Goal: Leave review/rating

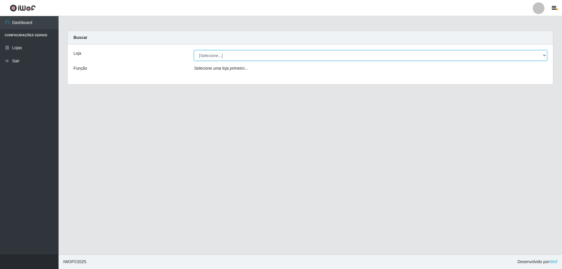
click at [346, 55] on select "[Selecione...] Extraplus - [GEOGRAPHIC_DATA] 03 - [GEOGRAPHIC_DATA]" at bounding box center [370, 55] width 353 height 10
select select "468"
click at [194, 50] on select "[Selecione...] Extraplus - [GEOGRAPHIC_DATA] 03 - [GEOGRAPHIC_DATA]" at bounding box center [370, 55] width 353 height 10
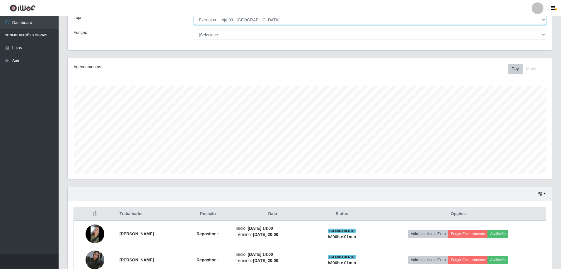
scroll to position [146, 0]
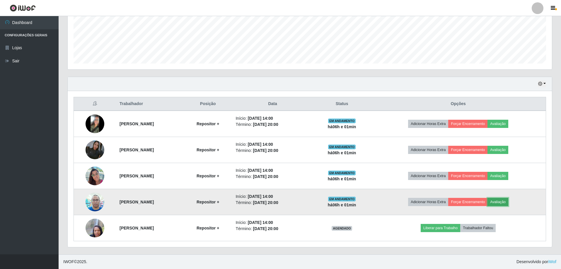
click at [508, 202] on button "Avaliação" at bounding box center [497, 202] width 21 height 8
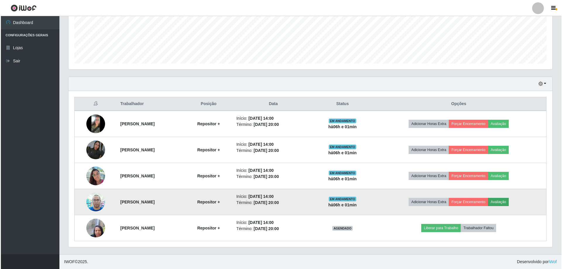
scroll to position [122, 481]
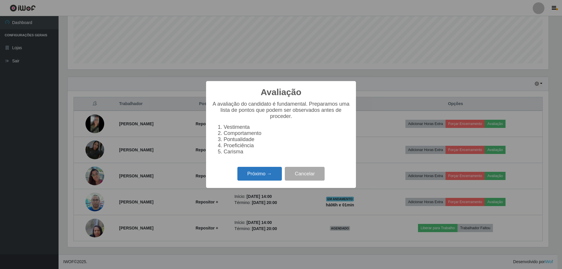
click at [257, 180] on button "Próximo →" at bounding box center [259, 174] width 45 height 14
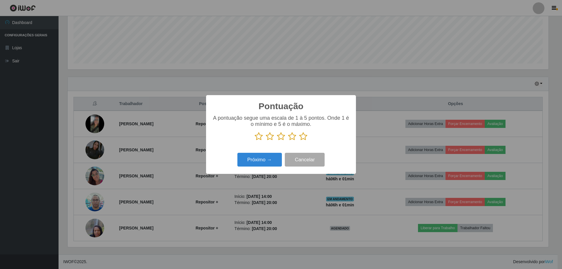
click at [302, 135] on icon at bounding box center [303, 136] width 8 height 9
click at [299, 141] on input "radio" at bounding box center [299, 141] width 0 height 0
click at [259, 164] on button "Próximo →" at bounding box center [259, 160] width 45 height 14
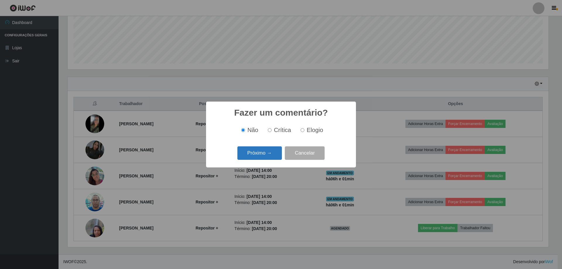
click at [265, 157] on button "Próximo →" at bounding box center [259, 153] width 45 height 14
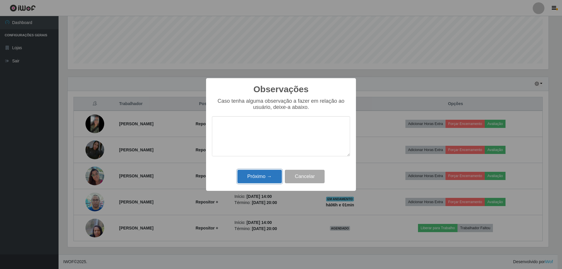
click at [269, 173] on button "Próximo →" at bounding box center [259, 177] width 45 height 14
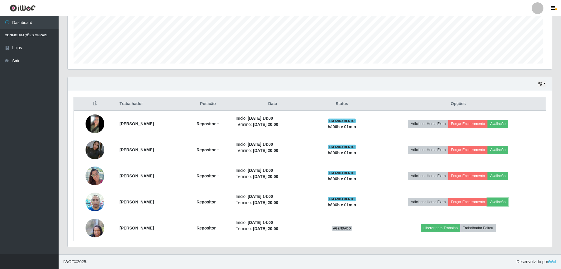
scroll to position [122, 484]
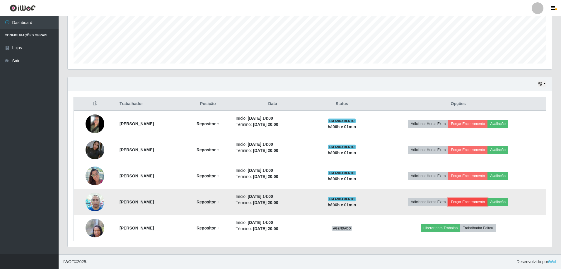
click at [474, 201] on button "Forçar Encerramento" at bounding box center [467, 202] width 39 height 8
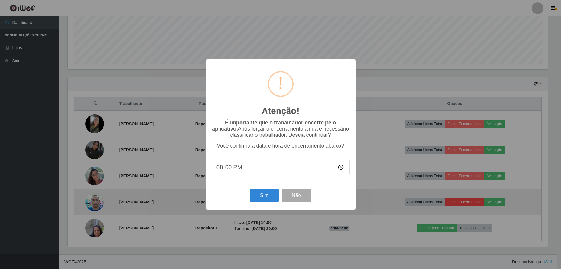
scroll to position [122, 481]
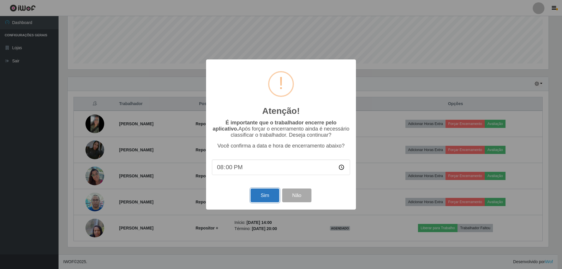
click at [265, 196] on button "Sim" at bounding box center [265, 196] width 28 height 14
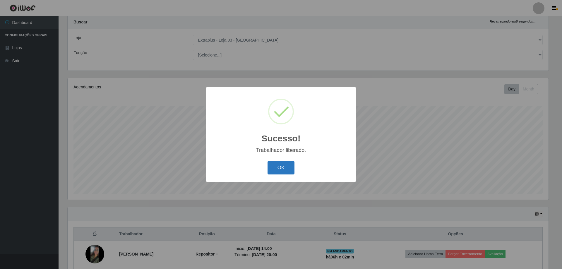
click at [279, 168] on button "OK" at bounding box center [281, 168] width 27 height 14
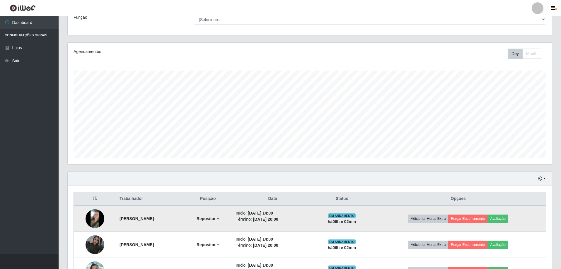
scroll to position [120, 0]
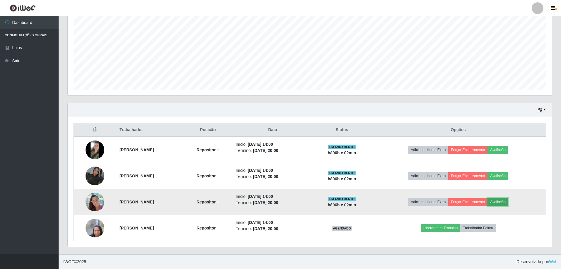
click at [506, 199] on button "Avaliação" at bounding box center [497, 202] width 21 height 8
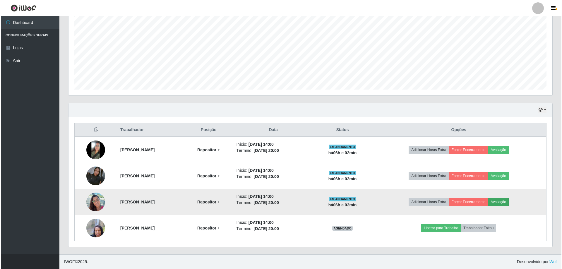
scroll to position [122, 481]
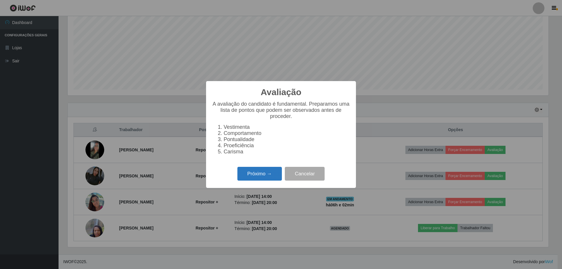
click at [247, 175] on button "Próximo →" at bounding box center [259, 174] width 45 height 14
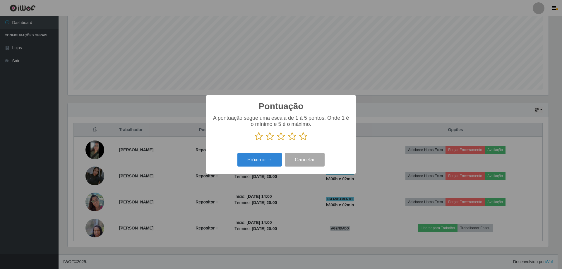
click at [304, 134] on icon at bounding box center [303, 136] width 8 height 9
click at [299, 141] on input "radio" at bounding box center [299, 141] width 0 height 0
click at [275, 159] on button "Próximo →" at bounding box center [259, 160] width 45 height 14
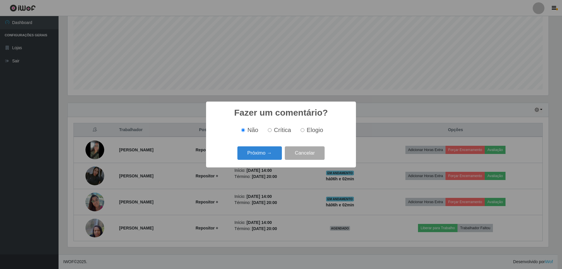
click at [275, 159] on button "Próximo →" at bounding box center [259, 153] width 45 height 14
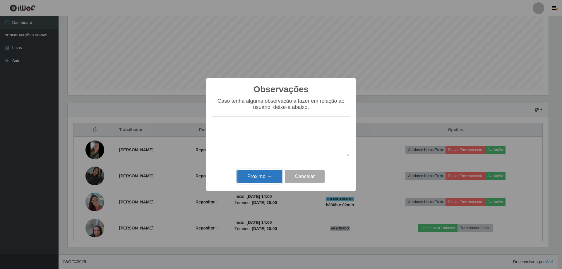
click at [265, 177] on button "Próximo →" at bounding box center [259, 177] width 45 height 14
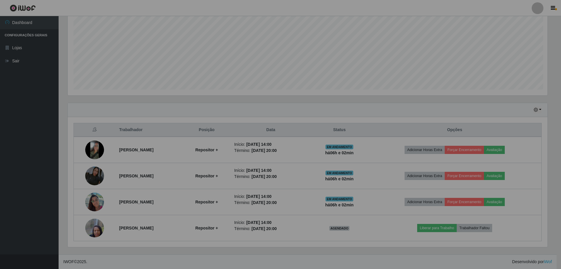
scroll to position [122, 484]
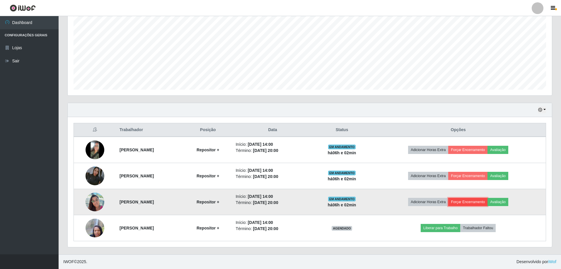
click at [473, 201] on button "Forçar Encerramento" at bounding box center [467, 202] width 39 height 8
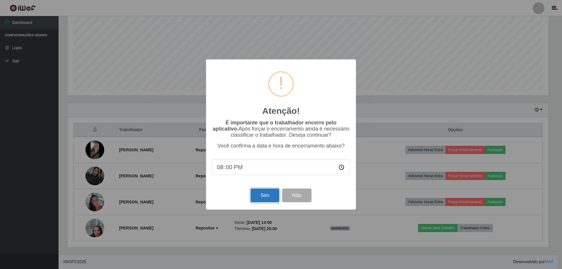
click at [265, 192] on button "Sim" at bounding box center [265, 196] width 28 height 14
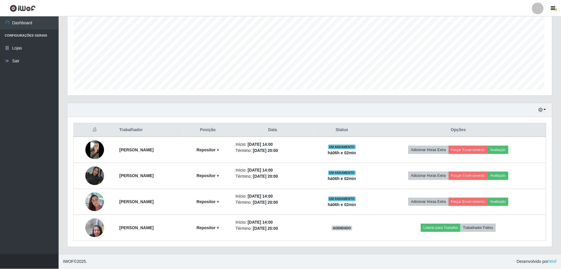
scroll to position [0, 0]
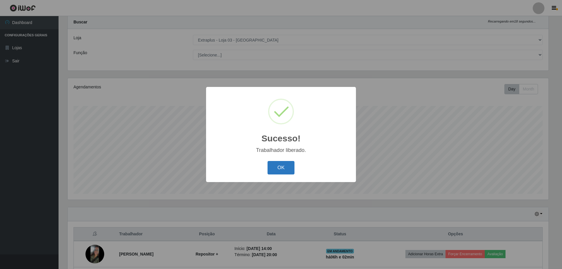
click at [274, 164] on button "OK" at bounding box center [281, 168] width 27 height 14
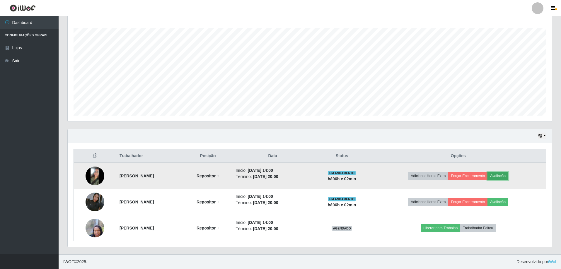
click at [507, 176] on button "Avaliação" at bounding box center [497, 176] width 21 height 8
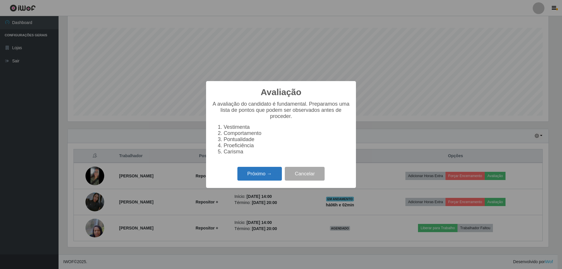
click at [264, 181] on button "Próximo →" at bounding box center [259, 174] width 45 height 14
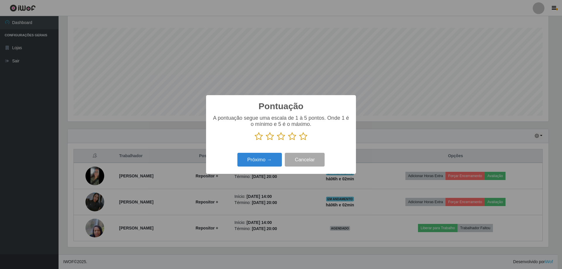
click at [304, 138] on icon at bounding box center [303, 136] width 8 height 9
click at [299, 141] on input "radio" at bounding box center [299, 141] width 0 height 0
click at [273, 158] on button "Próximo →" at bounding box center [259, 160] width 45 height 14
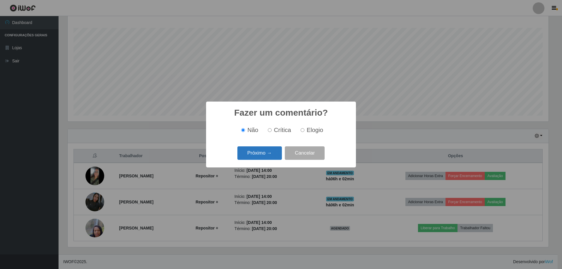
click at [275, 155] on button "Próximo →" at bounding box center [259, 153] width 45 height 14
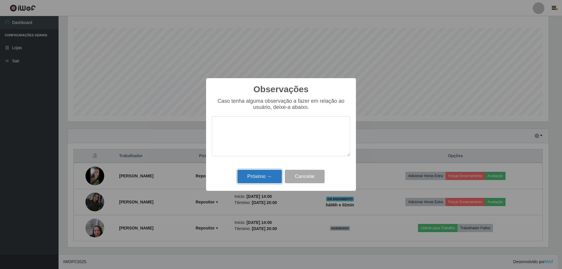
click at [269, 183] on button "Próximo →" at bounding box center [259, 177] width 45 height 14
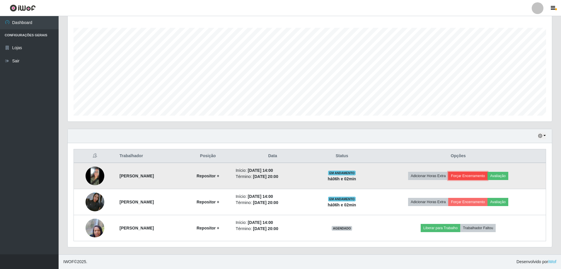
click at [470, 177] on button "Forçar Encerramento" at bounding box center [467, 176] width 39 height 8
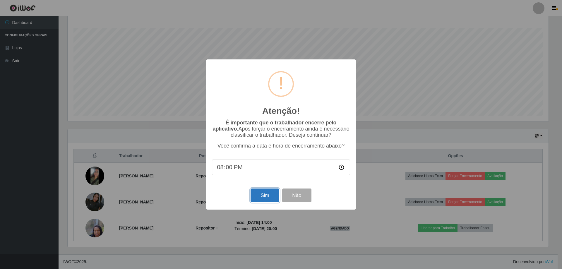
click at [263, 194] on button "Sim" at bounding box center [265, 196] width 28 height 14
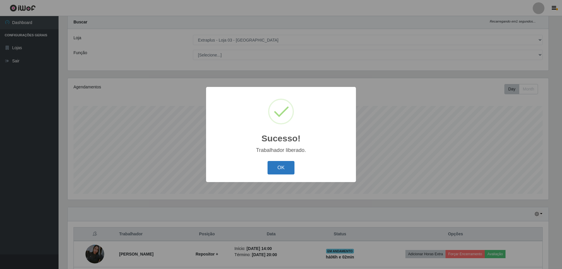
click at [271, 169] on button "OK" at bounding box center [281, 168] width 27 height 14
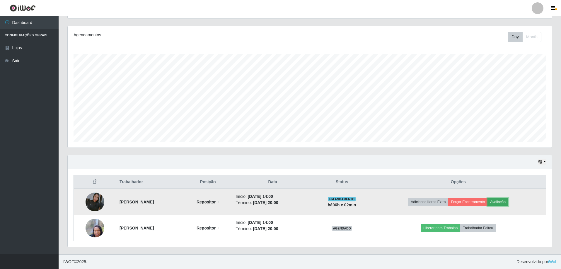
click at [508, 203] on button "Avaliação" at bounding box center [497, 202] width 21 height 8
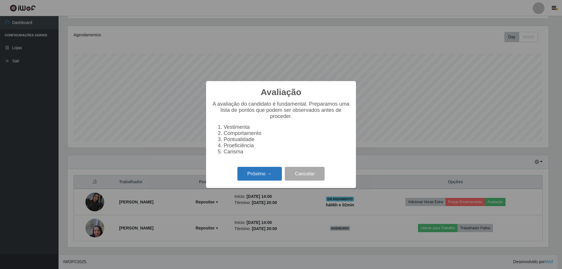
click at [265, 178] on button "Próximo →" at bounding box center [259, 174] width 45 height 14
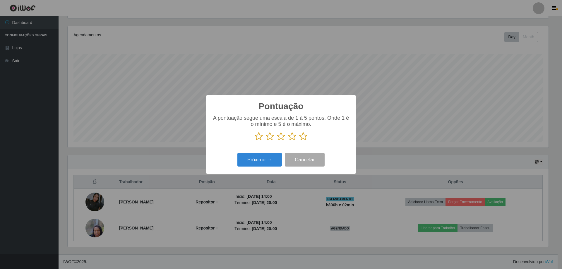
click at [306, 139] on icon at bounding box center [303, 136] width 8 height 9
click at [299, 141] on input "radio" at bounding box center [299, 141] width 0 height 0
click at [251, 164] on button "Próximo →" at bounding box center [259, 160] width 45 height 14
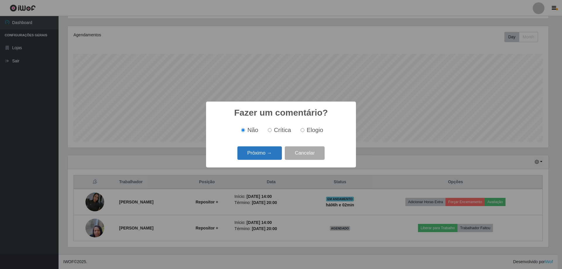
click at [264, 156] on button "Próximo →" at bounding box center [259, 153] width 45 height 14
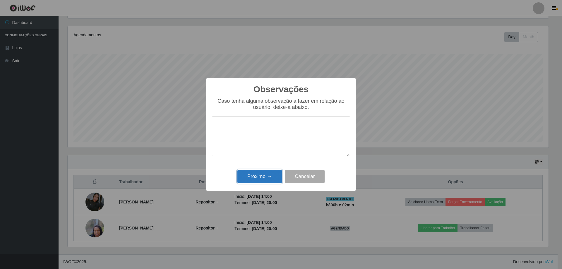
click at [266, 176] on button "Próximo →" at bounding box center [259, 177] width 45 height 14
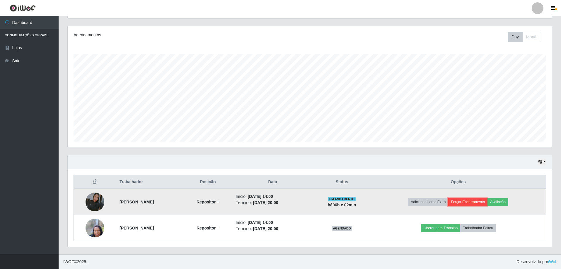
click at [469, 202] on button "Forçar Encerramento" at bounding box center [467, 202] width 39 height 8
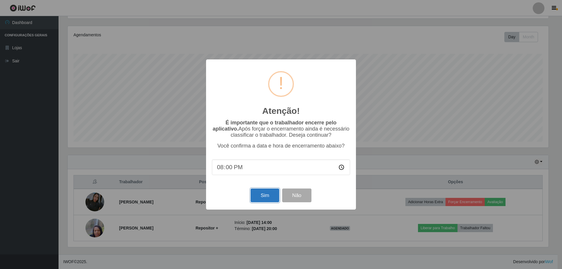
click at [266, 194] on button "Sim" at bounding box center [265, 196] width 28 height 14
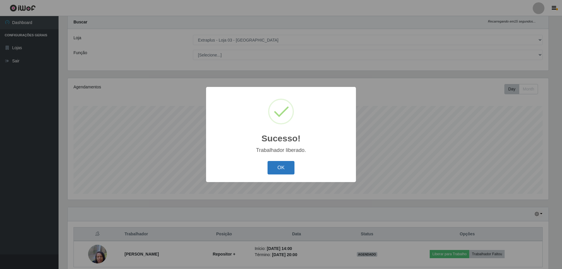
click at [284, 174] on button "OK" at bounding box center [281, 168] width 27 height 14
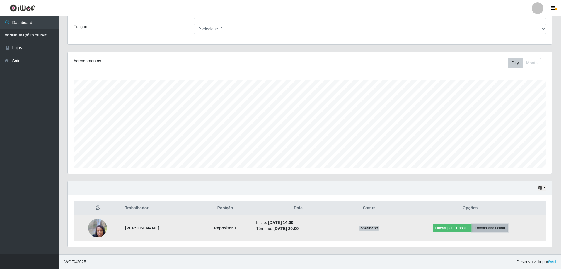
click at [505, 224] on button "Trabalhador Faltou" at bounding box center [489, 228] width 35 height 8
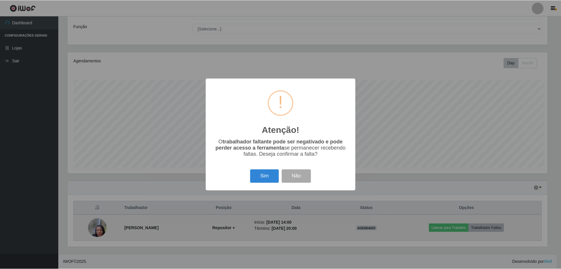
scroll to position [122, 481]
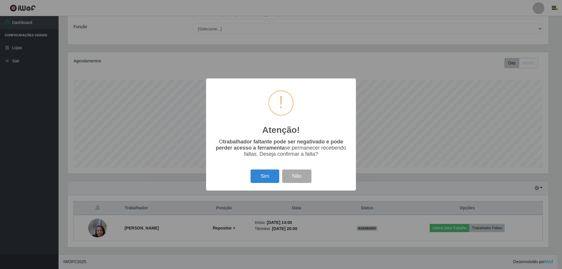
click at [452, 81] on div "Atenção! × O trabalhador faltante pode ser negativado e pode perder acesso a fe…" at bounding box center [281, 134] width 562 height 269
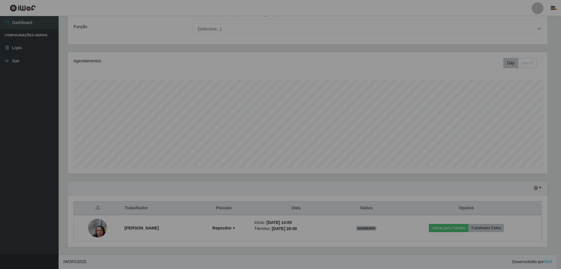
scroll to position [122, 484]
